Goal: Find specific page/section: Find specific page/section

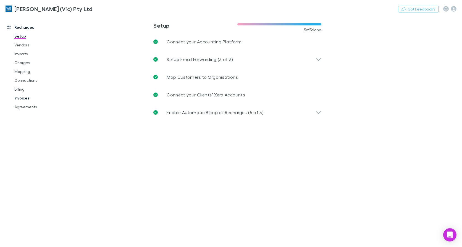
click at [24, 99] on link "Invoices" at bounding box center [41, 98] width 64 height 9
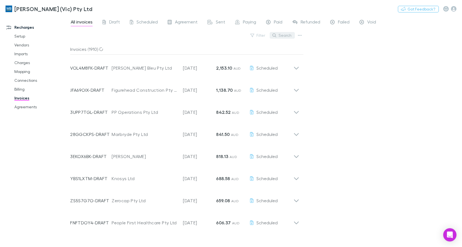
click at [288, 36] on button "Search" at bounding box center [282, 35] width 25 height 7
type input "******"
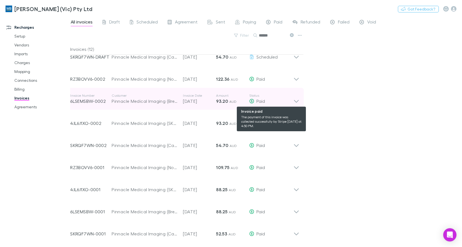
scroll to position [22, 0]
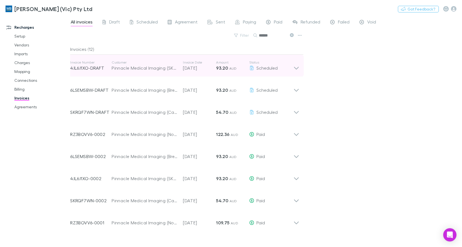
click at [297, 67] on icon at bounding box center [296, 65] width 6 height 11
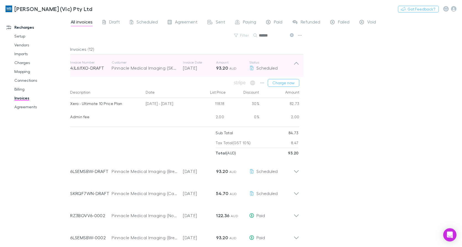
drag, startPoint x: 297, startPoint y: 64, endPoint x: 291, endPoint y: 95, distance: 31.4
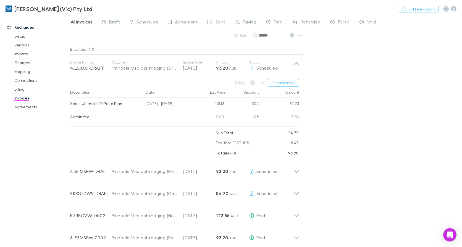
click at [296, 64] on icon at bounding box center [296, 65] width 6 height 11
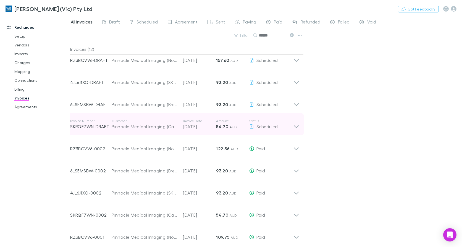
scroll to position [0, 0]
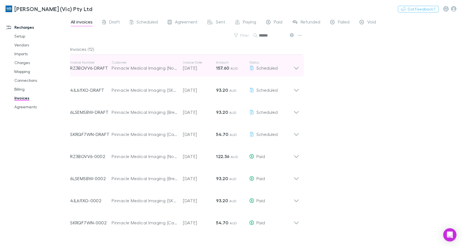
click at [300, 69] on div "Invoice Number RZ3BOVV6-DRAFT Customer Pinnacle Medical Imaging (Northcote) Uni…" at bounding box center [185, 66] width 238 height 22
